Goal: Transaction & Acquisition: Purchase product/service

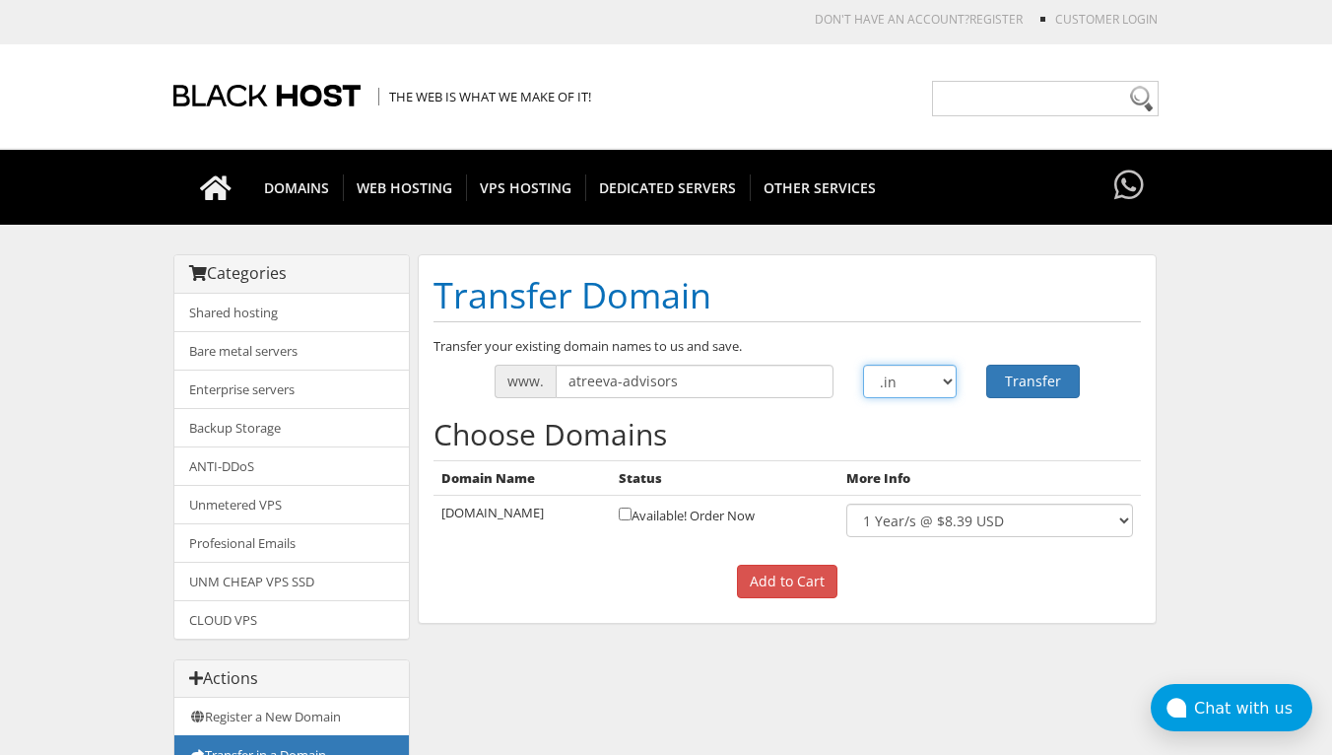
click at [947, 377] on select ".com .net .org .us .info .biz" at bounding box center [910, 380] width 94 height 33
select select ".com"
click at [863, 364] on select ".com .net .org .us .info .biz" at bounding box center [910, 380] width 94 height 33
click at [1033, 372] on button "Transfer" at bounding box center [1033, 380] width 94 height 33
click at [944, 377] on select ".com .net .org .us .info .biz" at bounding box center [910, 380] width 94 height 33
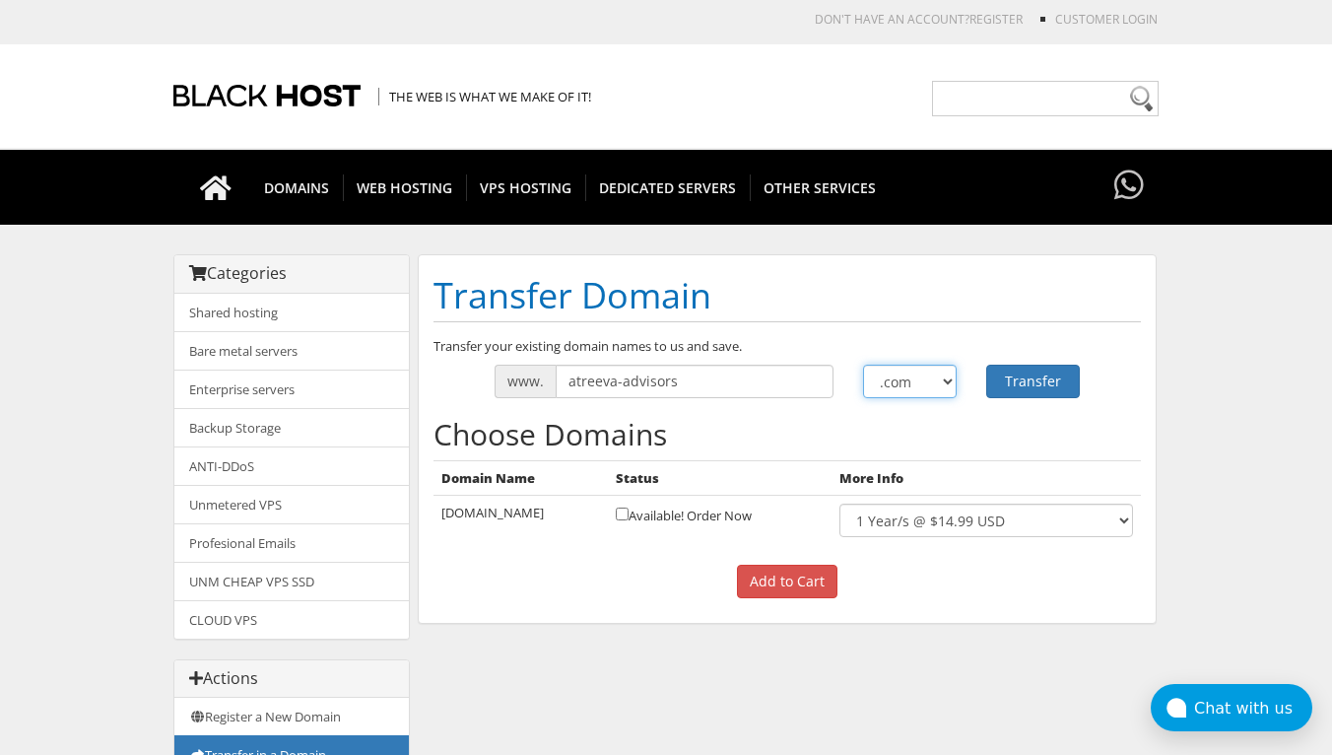
select select ".biz"
click at [863, 364] on select ".com .net .org .us .info .biz" at bounding box center [910, 380] width 94 height 33
click at [1018, 381] on button "Transfer" at bounding box center [1033, 380] width 94 height 33
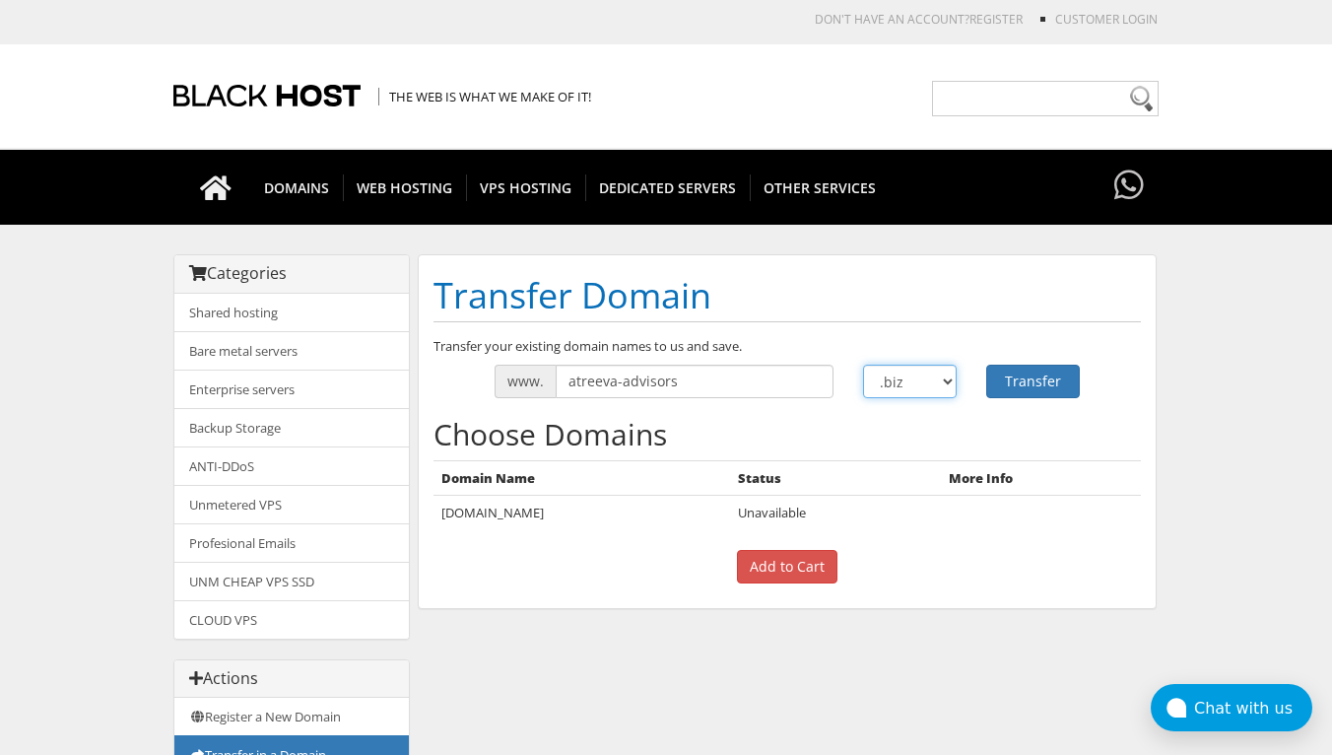
click at [929, 384] on select ".com .net .org .us .info .biz" at bounding box center [910, 380] width 94 height 33
select select ".com"
click at [863, 364] on select ".com .net .org .us .info .biz" at bounding box center [910, 380] width 94 height 33
click at [1017, 380] on button "Transfer" at bounding box center [1033, 380] width 94 height 33
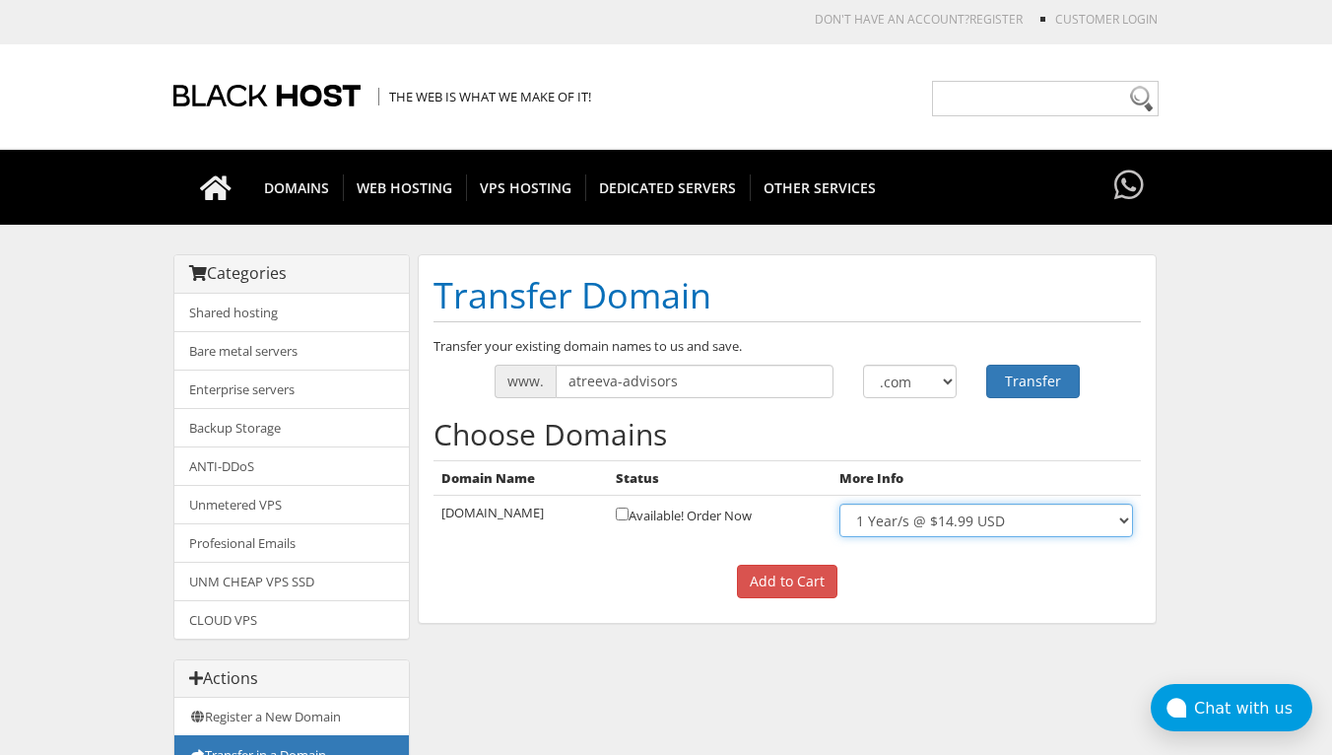
click at [1123, 521] on select "1 Year/s @ $14.99 USD" at bounding box center [986, 519] width 294 height 33
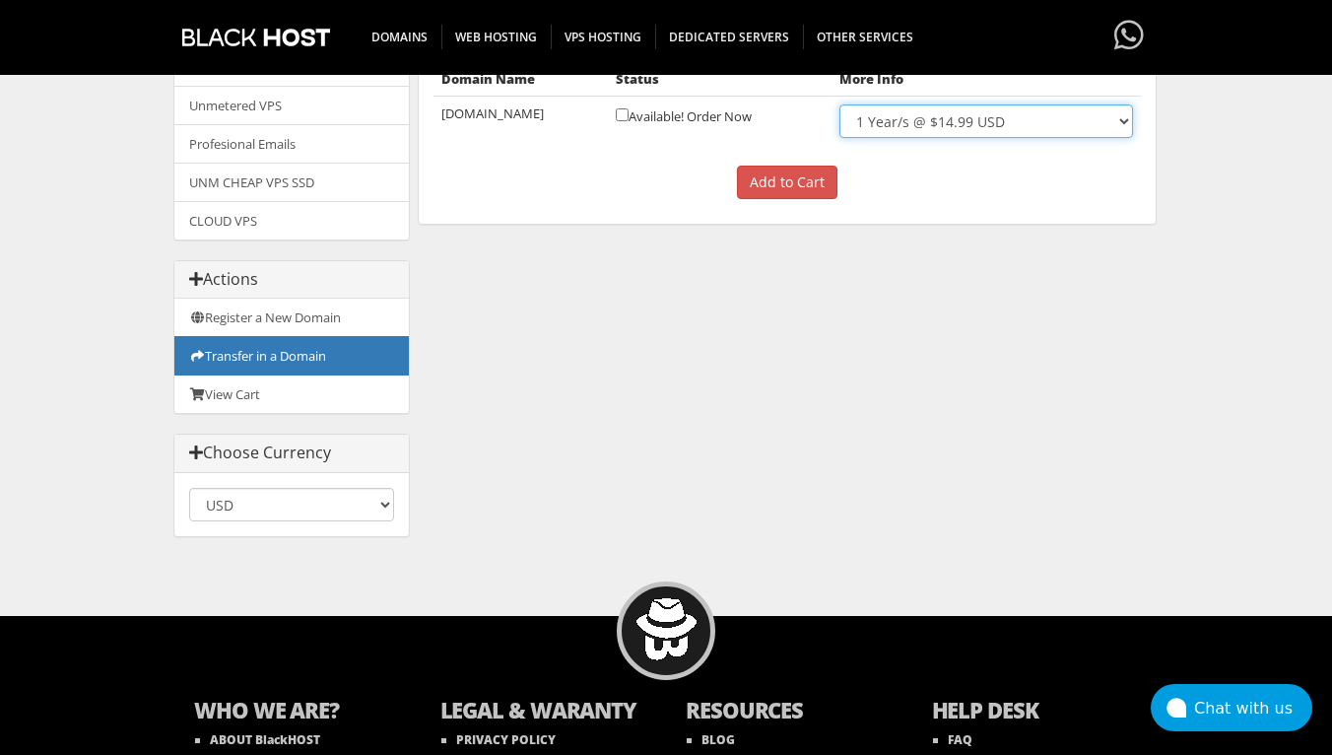
scroll to position [388, 0]
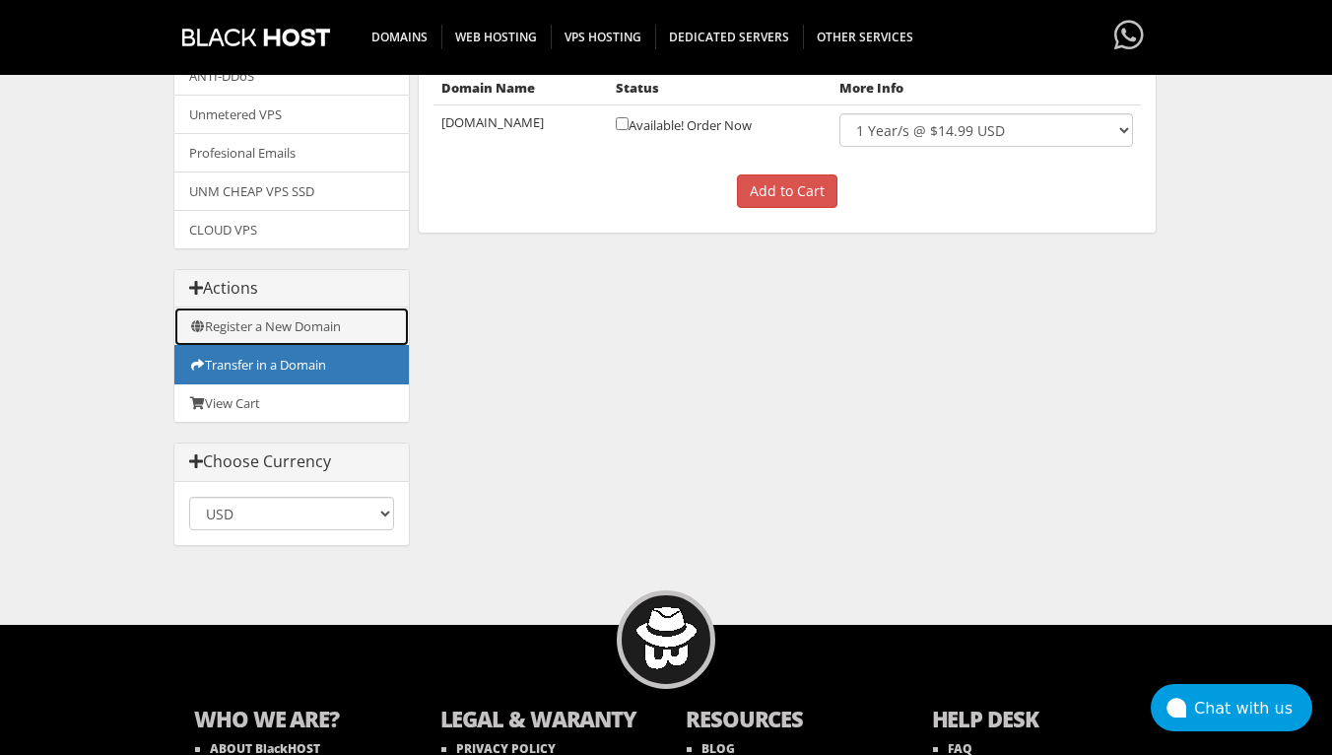
click at [282, 327] on link "Register a New Domain" at bounding box center [291, 326] width 234 height 38
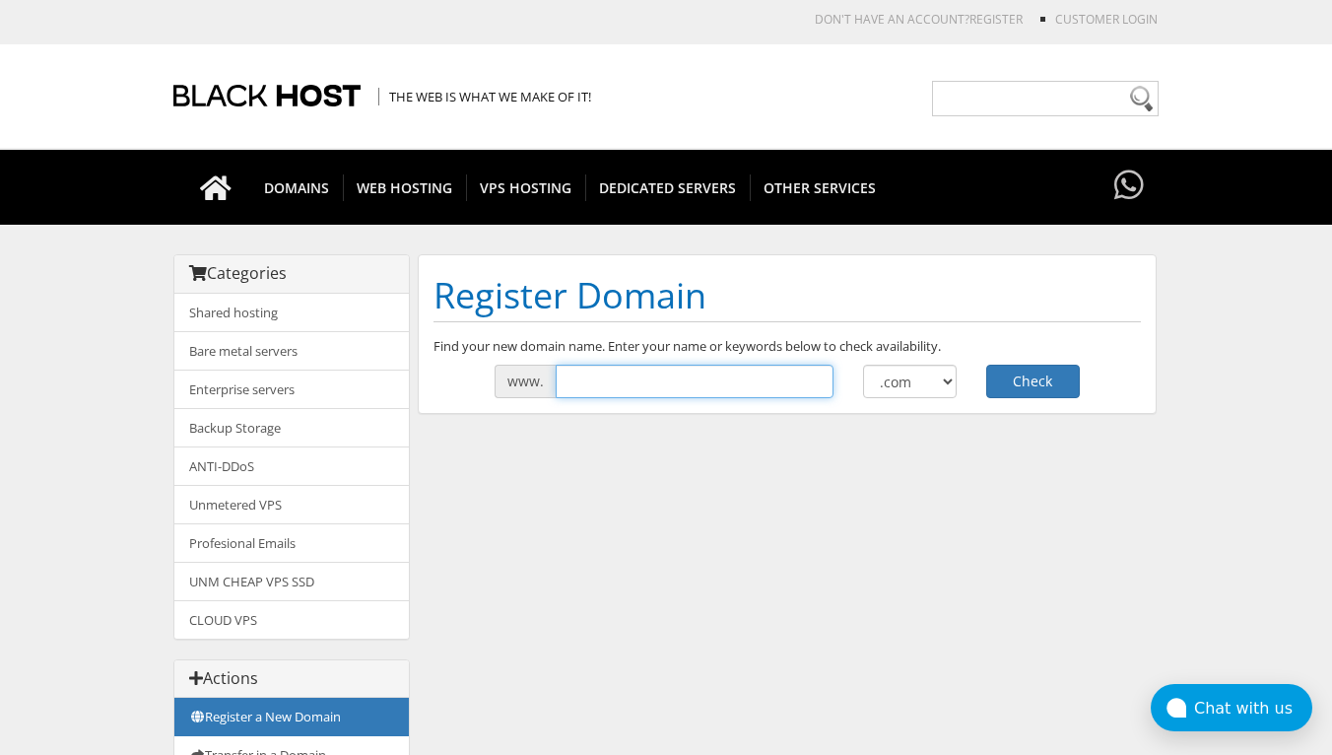
click at [682, 374] on input "text" at bounding box center [695, 380] width 278 height 33
type input "atreeva-advisors"
click at [1027, 380] on button "Check" at bounding box center [1033, 380] width 94 height 33
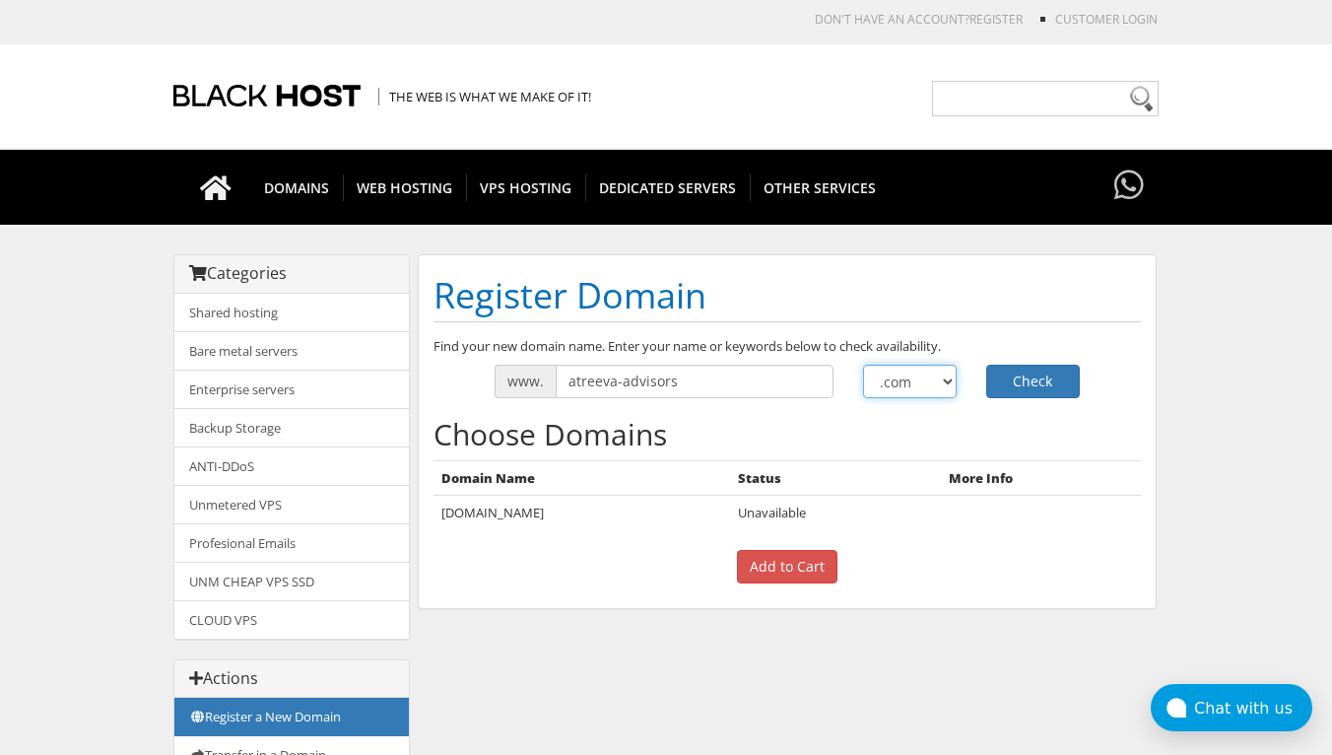
click at [926, 378] on select ".com .net .org .us .info .biz" at bounding box center [910, 380] width 94 height 33
select select ".in"
click at [863, 364] on select ".com .net .org .us .info .biz" at bounding box center [910, 380] width 94 height 33
click at [1032, 379] on button "Check" at bounding box center [1033, 380] width 94 height 33
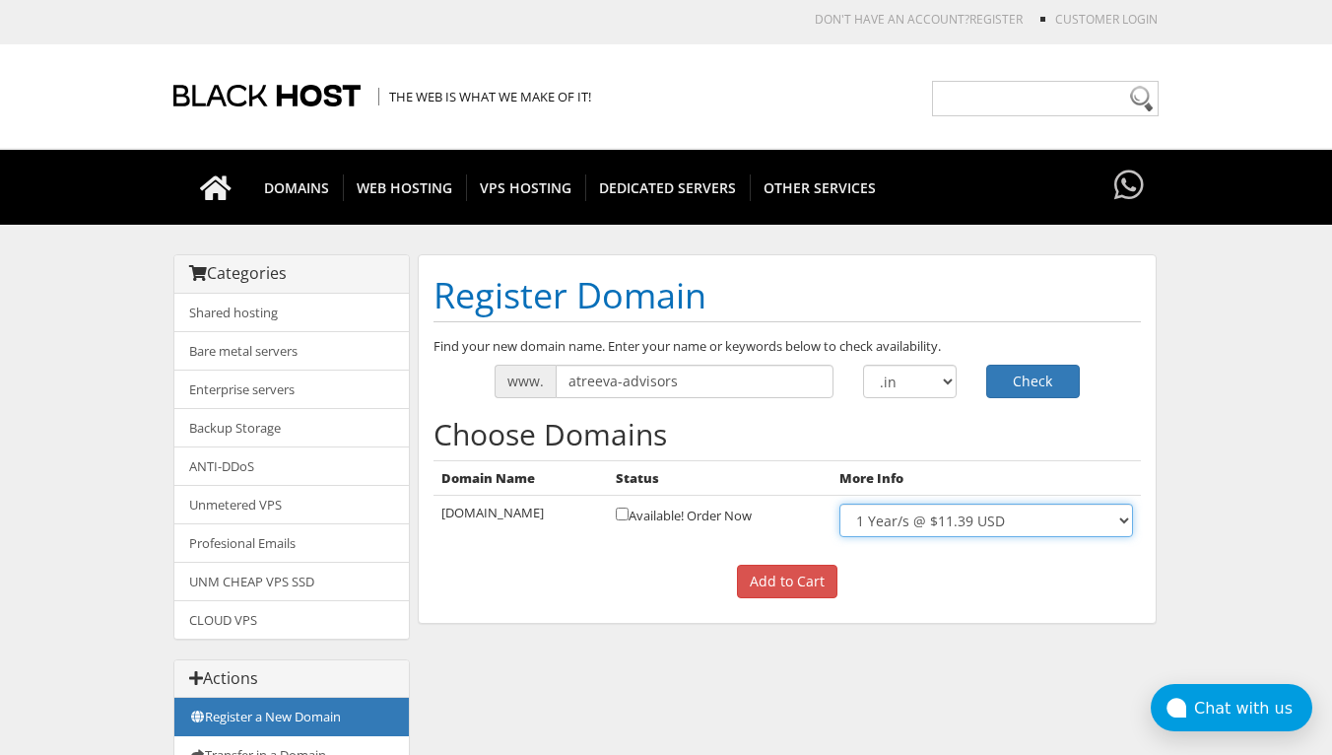
click at [1032, 525] on select "1 Year/s @ $11.39 USD" at bounding box center [986, 519] width 294 height 33
click at [628, 513] on input "checkbox" at bounding box center [622, 513] width 13 height 13
checkbox input "true"
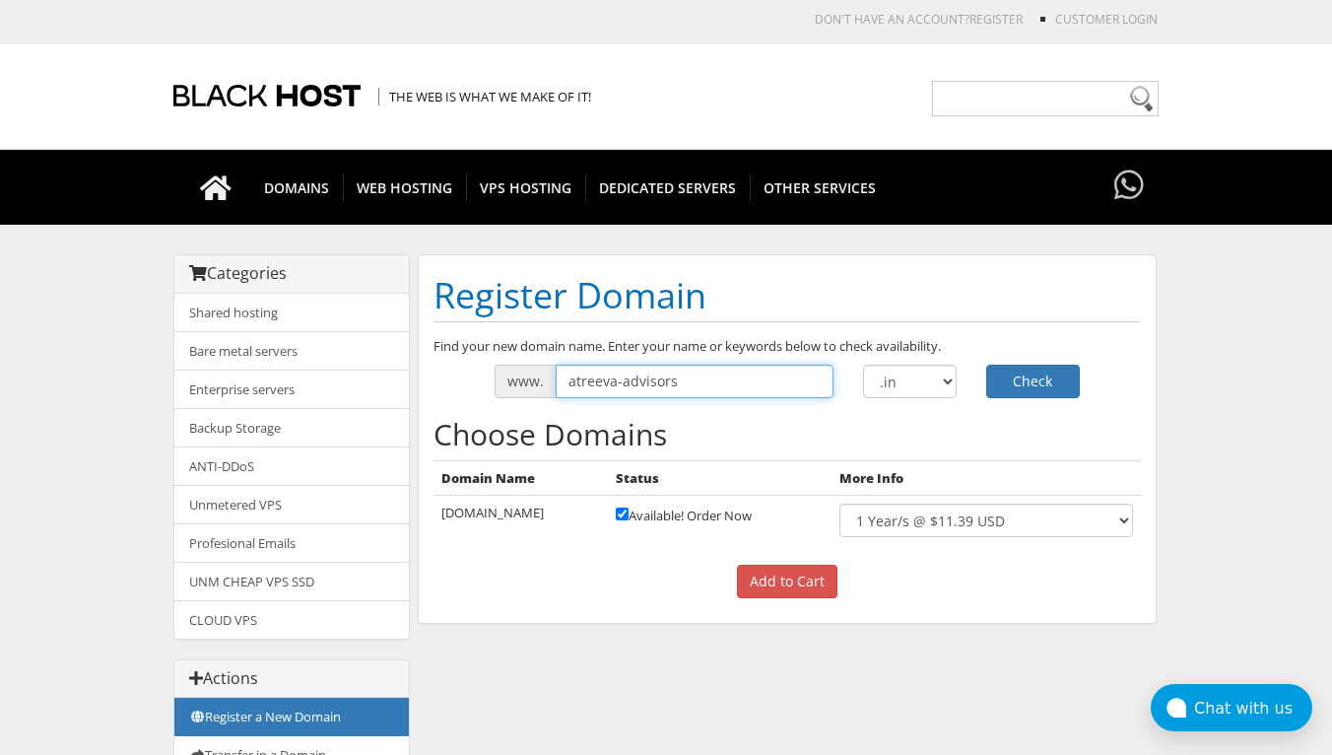
drag, startPoint x: 619, startPoint y: 381, endPoint x: 786, endPoint y: 429, distance: 174.3
click at [786, 429] on div "Find your new domain name. Enter your name or keywords below to check availabil…" at bounding box center [787, 473] width 737 height 272
type input "atreeva"
click at [1031, 383] on button "Check" at bounding box center [1033, 380] width 94 height 33
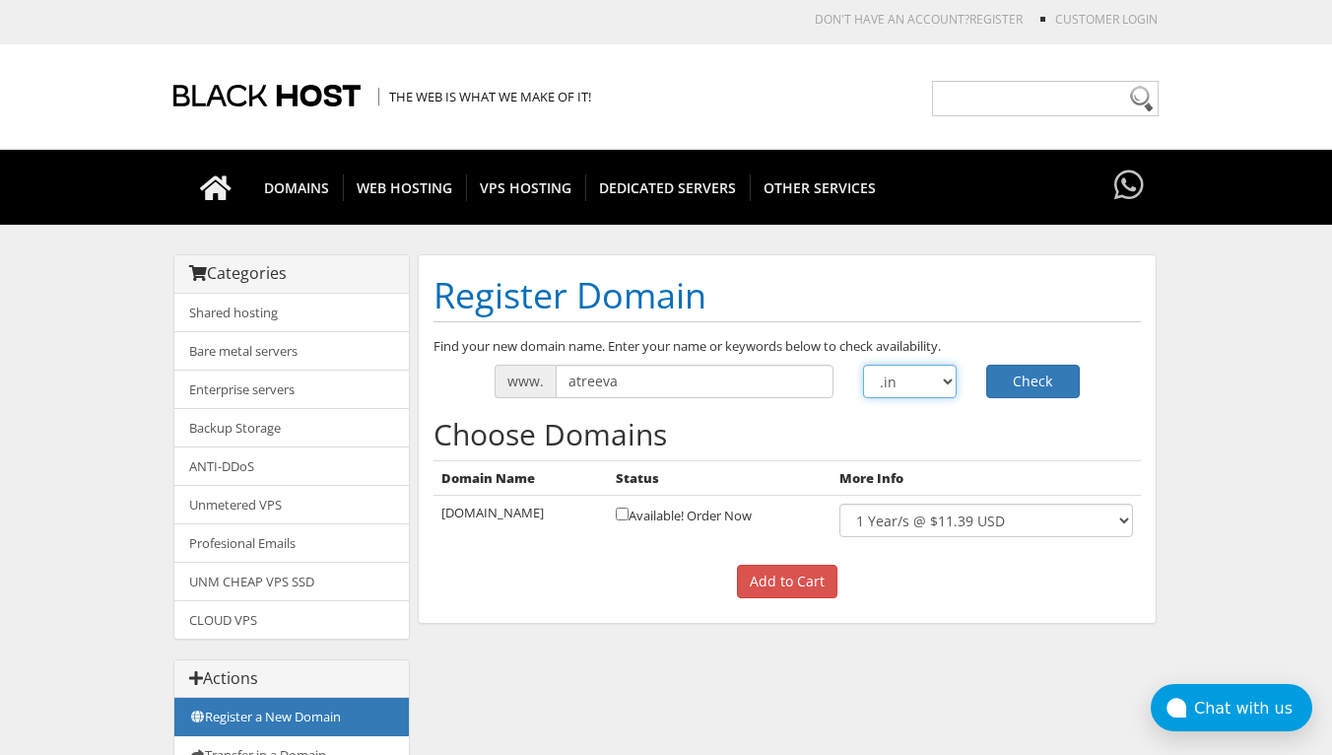
click at [940, 377] on select ".com .net .org .us .info .biz" at bounding box center [910, 380] width 94 height 33
select select ".com"
click at [863, 364] on select ".com .net .org .us .info .biz" at bounding box center [910, 380] width 94 height 33
click at [1020, 384] on button "Check" at bounding box center [1033, 380] width 94 height 33
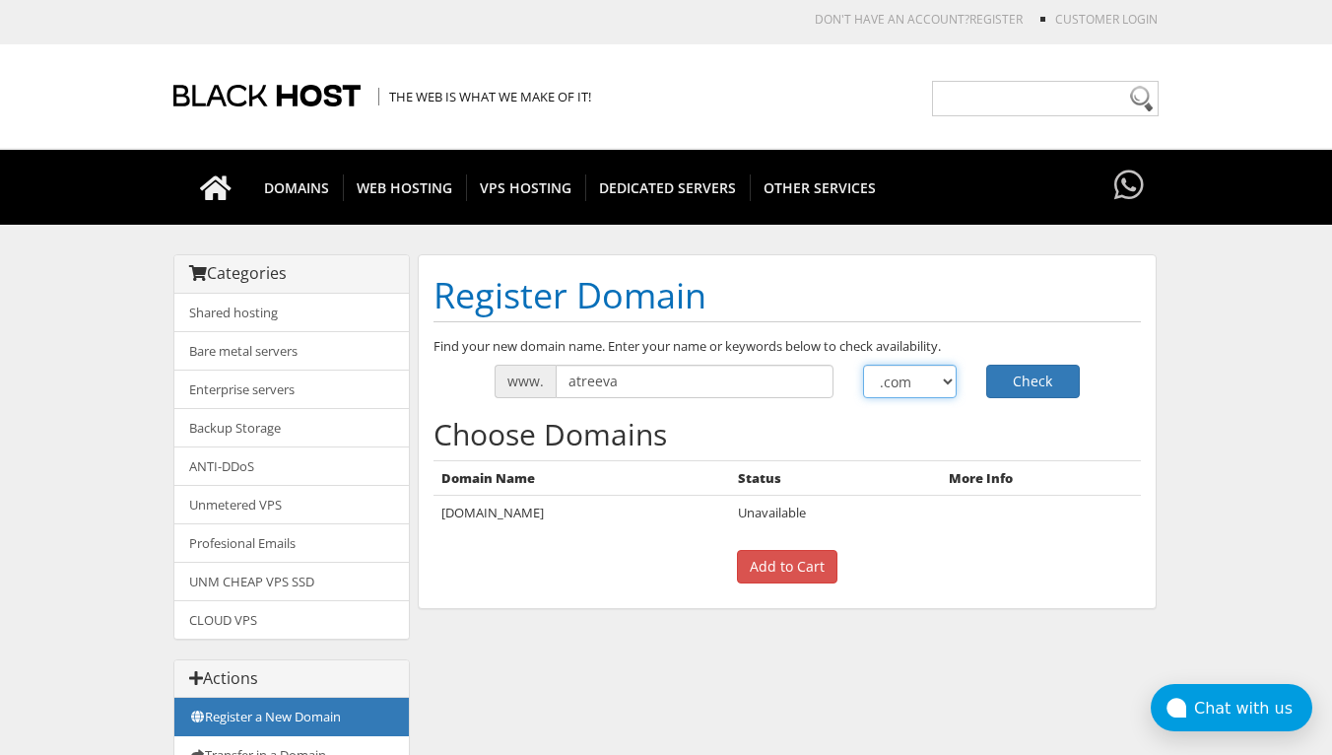
click at [947, 381] on select ".com .net .org .us .info .biz" at bounding box center [910, 380] width 94 height 33
select select ".biz"
click at [863, 364] on select ".com .net .org .us .info .biz" at bounding box center [910, 380] width 94 height 33
click at [1044, 378] on button "Check" at bounding box center [1033, 380] width 94 height 33
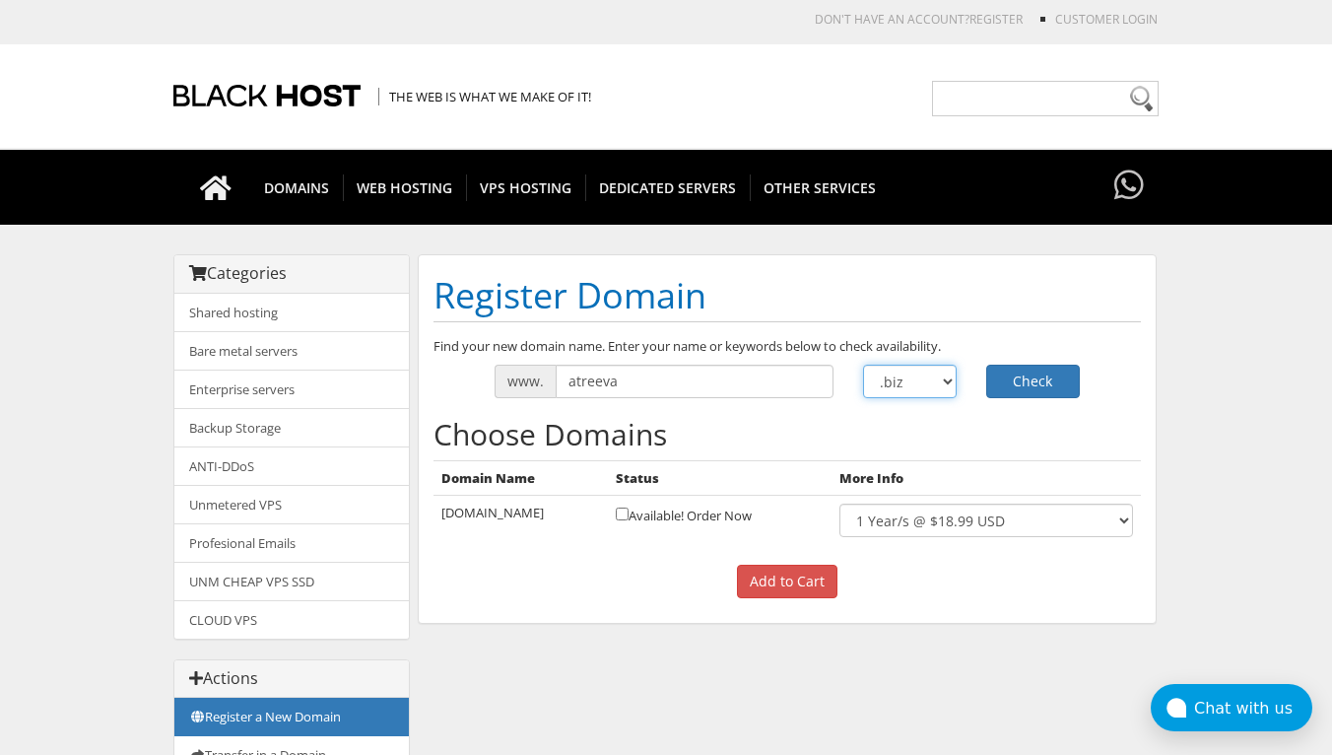
click at [942, 378] on select ".com .net .org .us .info .biz" at bounding box center [910, 380] width 94 height 33
select select ".io"
click at [863, 364] on select ".com .net .org .us .info .biz" at bounding box center [910, 380] width 94 height 33
click at [1035, 376] on button "Check" at bounding box center [1033, 380] width 94 height 33
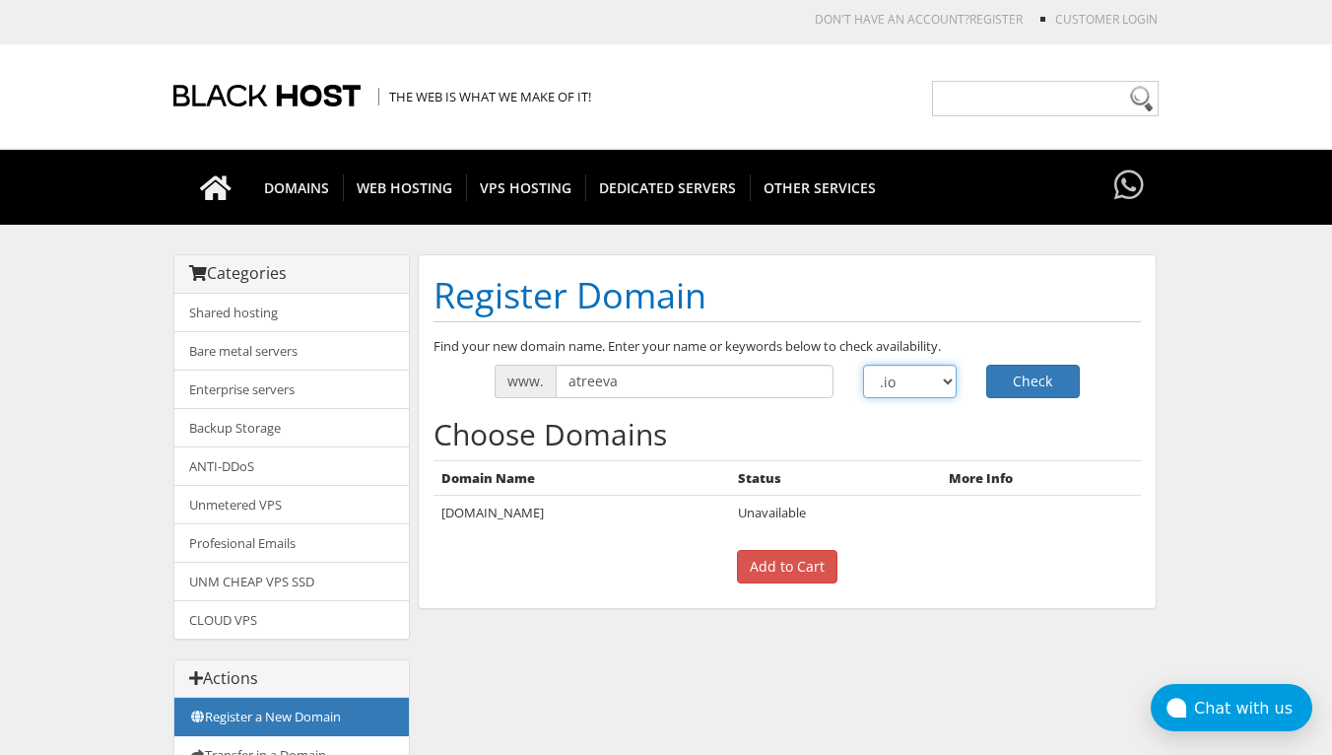
click at [909, 385] on select ".com .net .org .us .info .biz" at bounding box center [910, 380] width 94 height 33
select select ".org"
click at [863, 364] on select ".com .net .org .us .info .biz" at bounding box center [910, 380] width 94 height 33
click at [1024, 371] on button "Check" at bounding box center [1033, 380] width 94 height 33
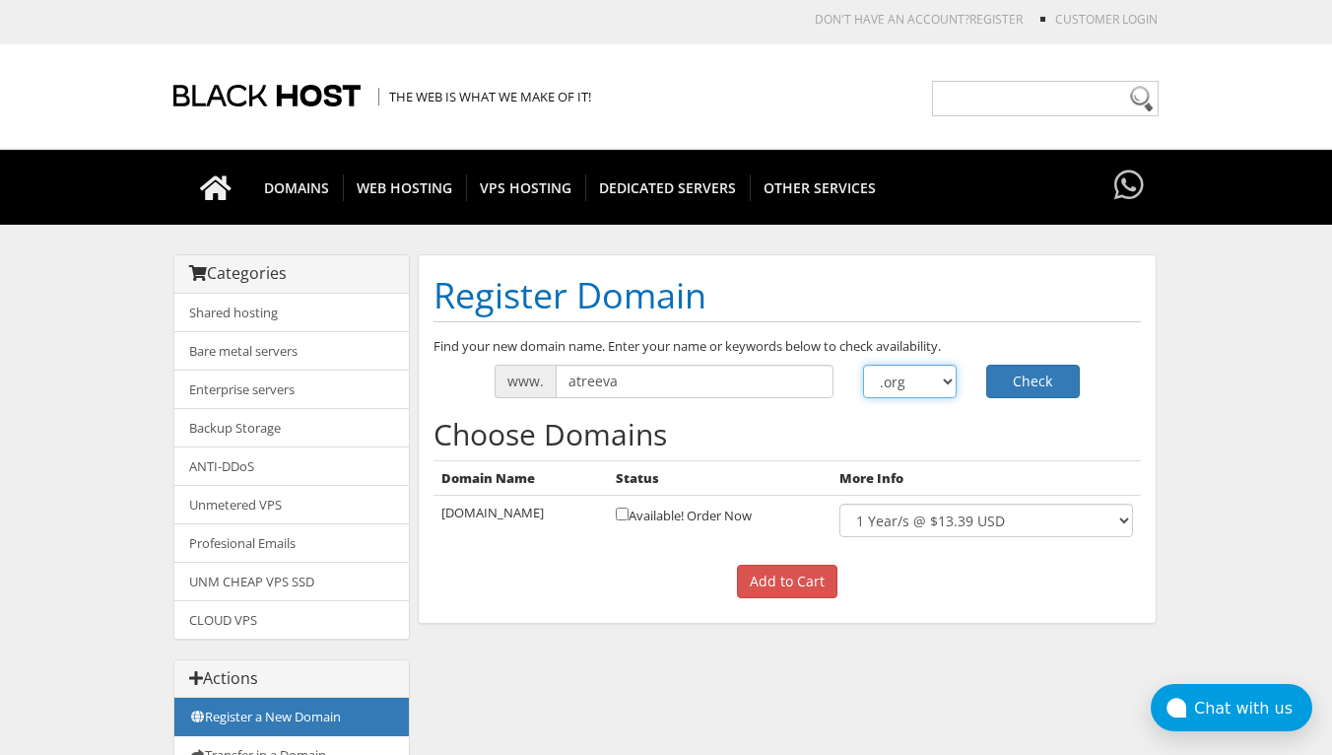
click at [918, 386] on select ".com .net .org .us .info .biz" at bounding box center [910, 380] width 94 height 33
select select ".in"
click at [863, 364] on select ".com .net .org .us .info .biz" at bounding box center [910, 380] width 94 height 33
click at [1036, 381] on button "Check" at bounding box center [1033, 380] width 94 height 33
click at [997, 632] on div "Categories Shared hosting Bare metal servers Enterprise servers Backup Storage" at bounding box center [665, 604] width 985 height 701
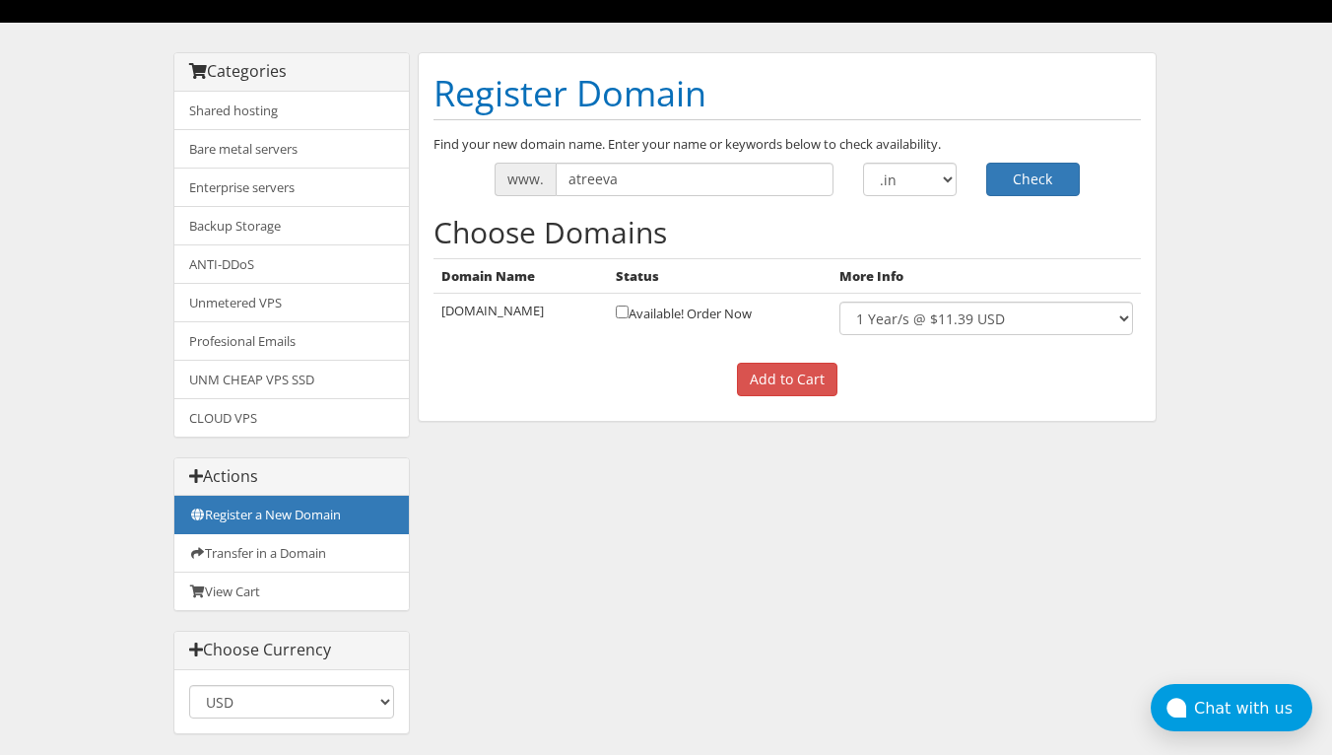
scroll to position [130, 0]
